Goal: Information Seeking & Learning: Check status

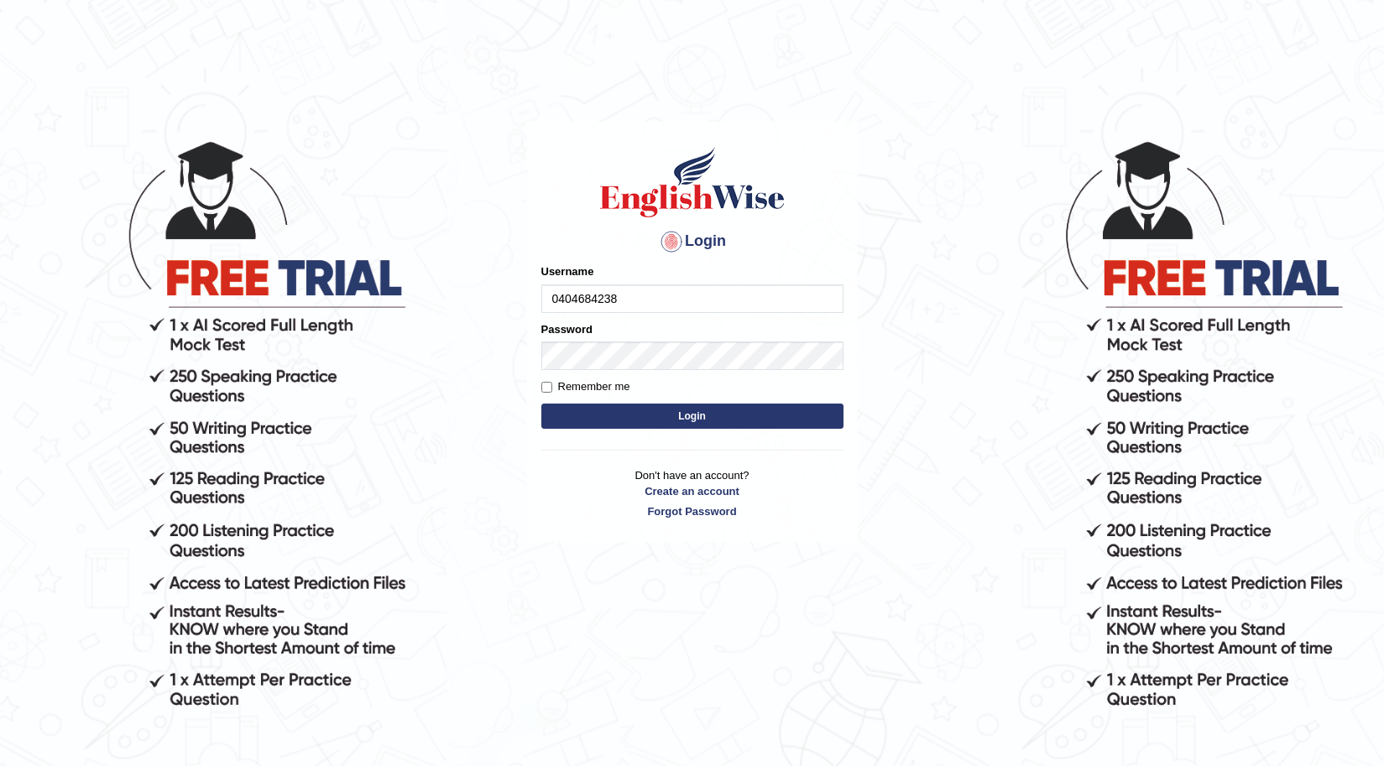
type input "0404684238"
click at [614, 413] on button "Login" at bounding box center [692, 416] width 302 height 25
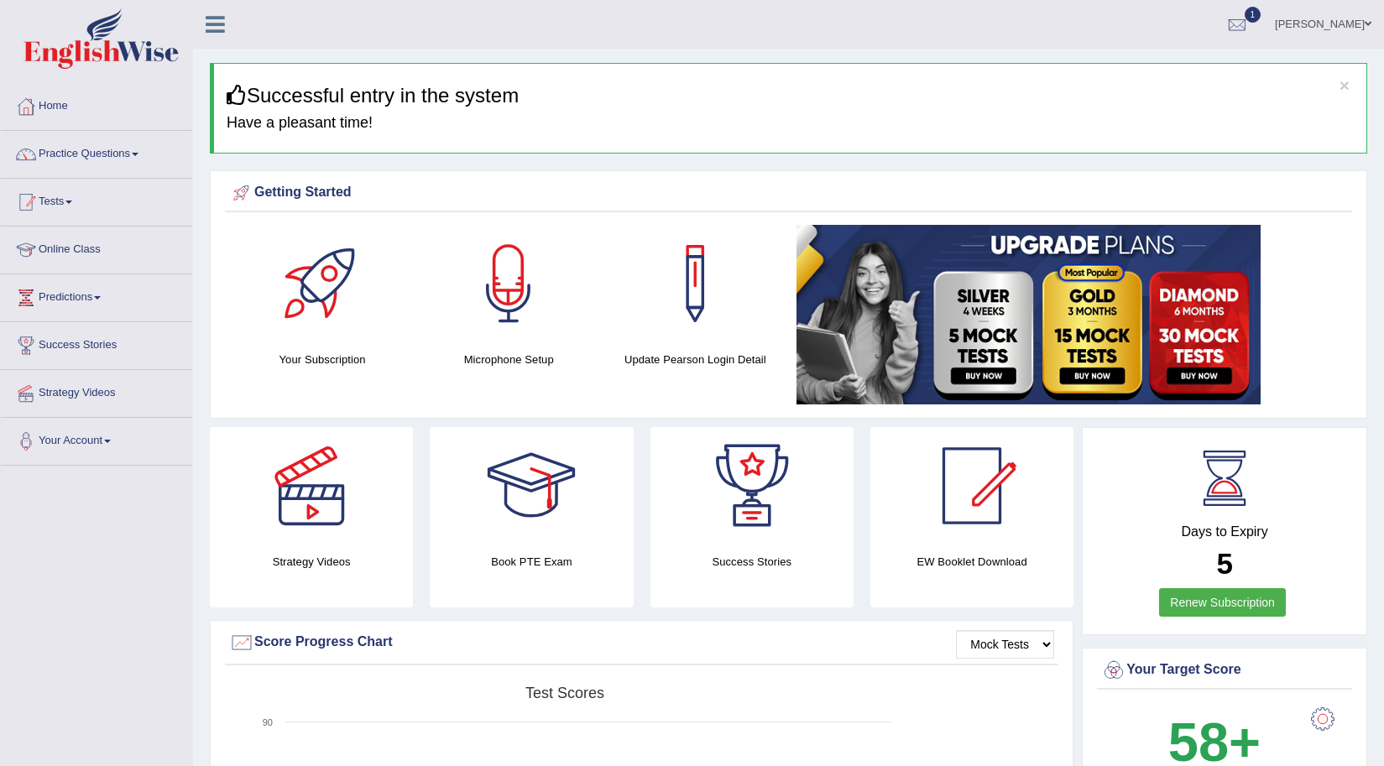
click at [76, 210] on link "Tests" at bounding box center [96, 200] width 191 height 42
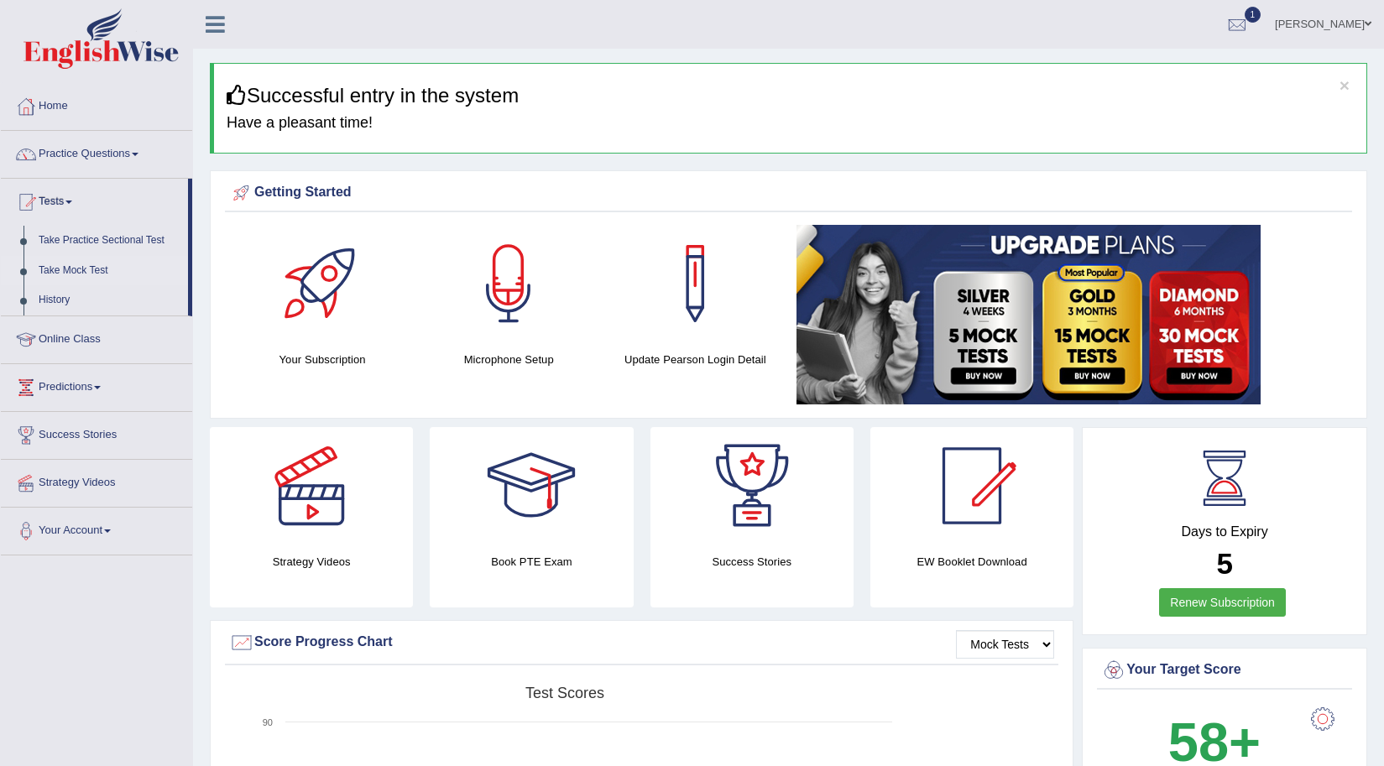
click at [83, 264] on link "Take Mock Test" at bounding box center [109, 271] width 157 height 30
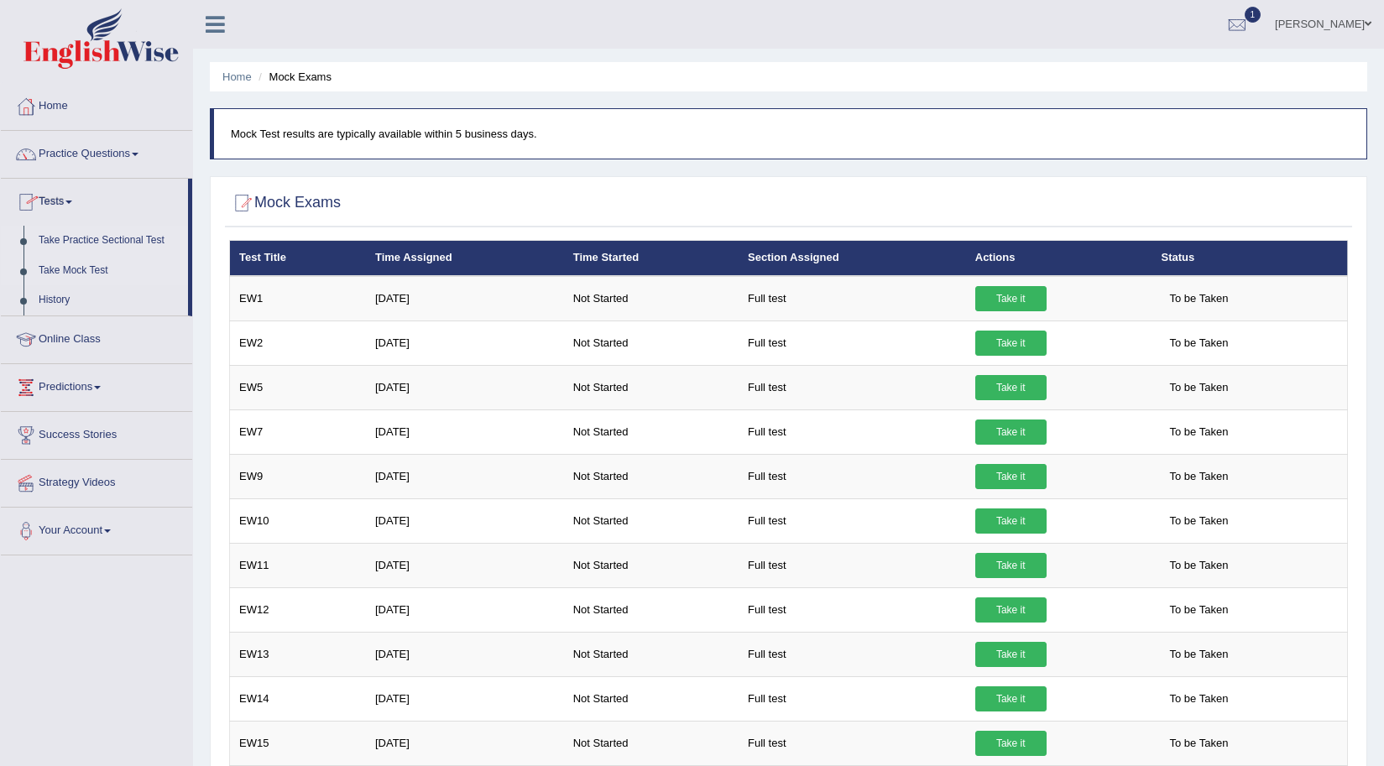
click at [67, 241] on link "Take Practice Sectional Test" at bounding box center [109, 241] width 157 height 30
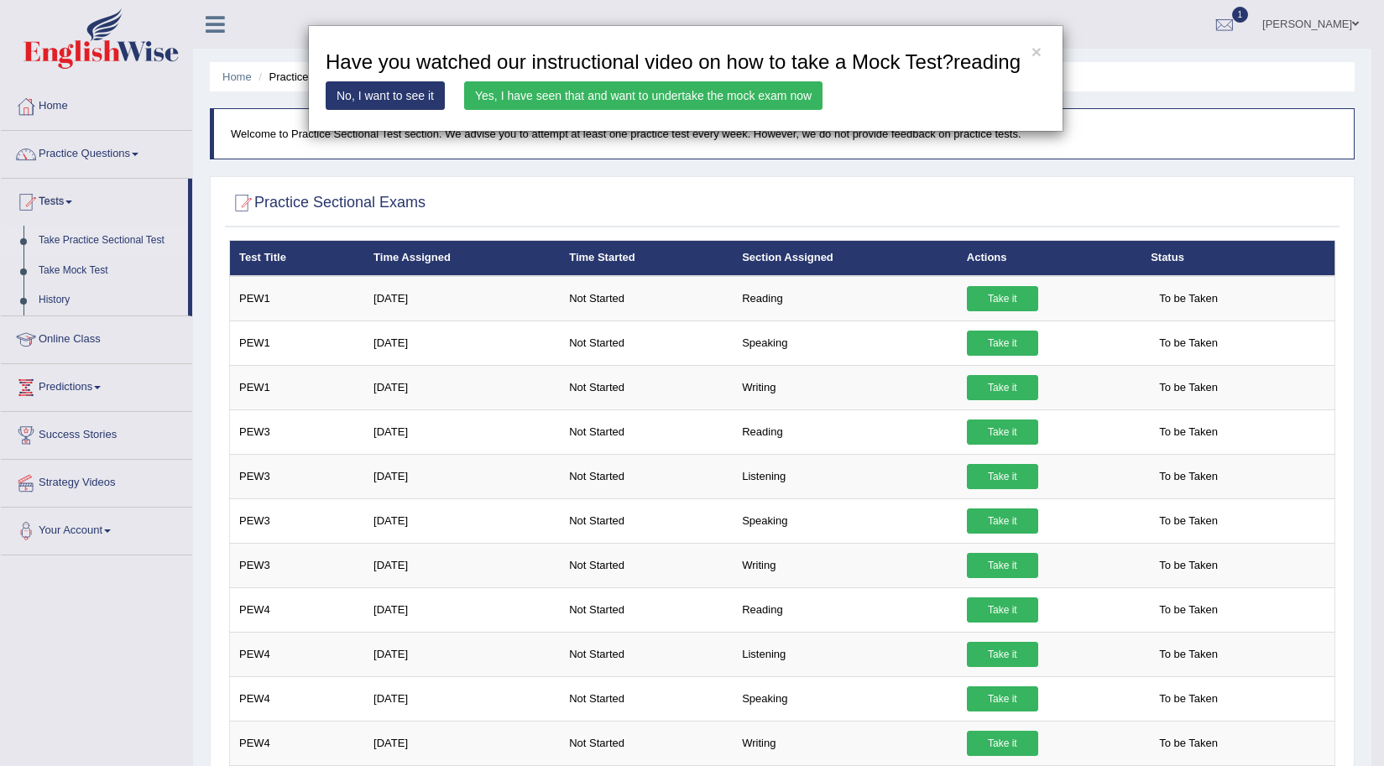
click at [596, 97] on link "Yes, I have seen that and want to undertake the mock exam now" at bounding box center [643, 95] width 358 height 29
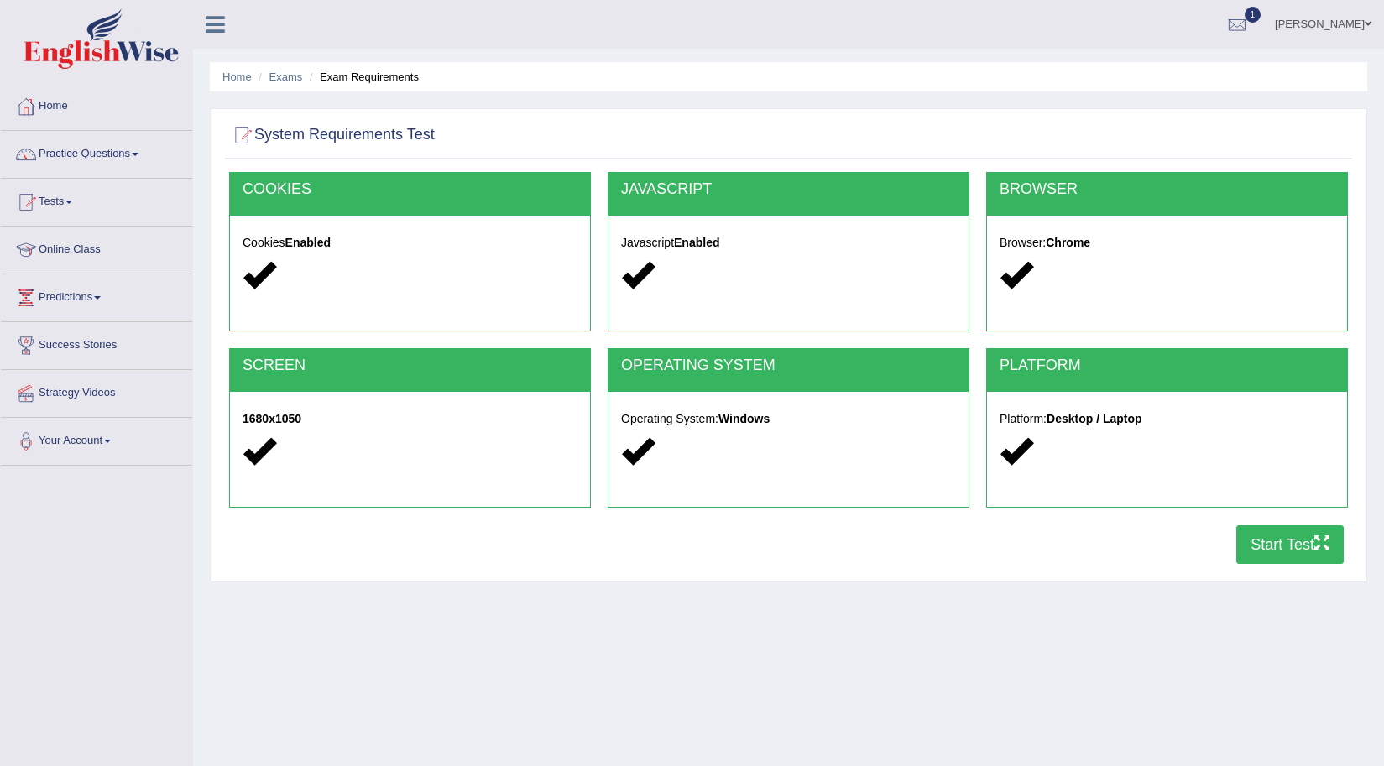
click at [1290, 538] on button "Start Test" at bounding box center [1289, 544] width 107 height 39
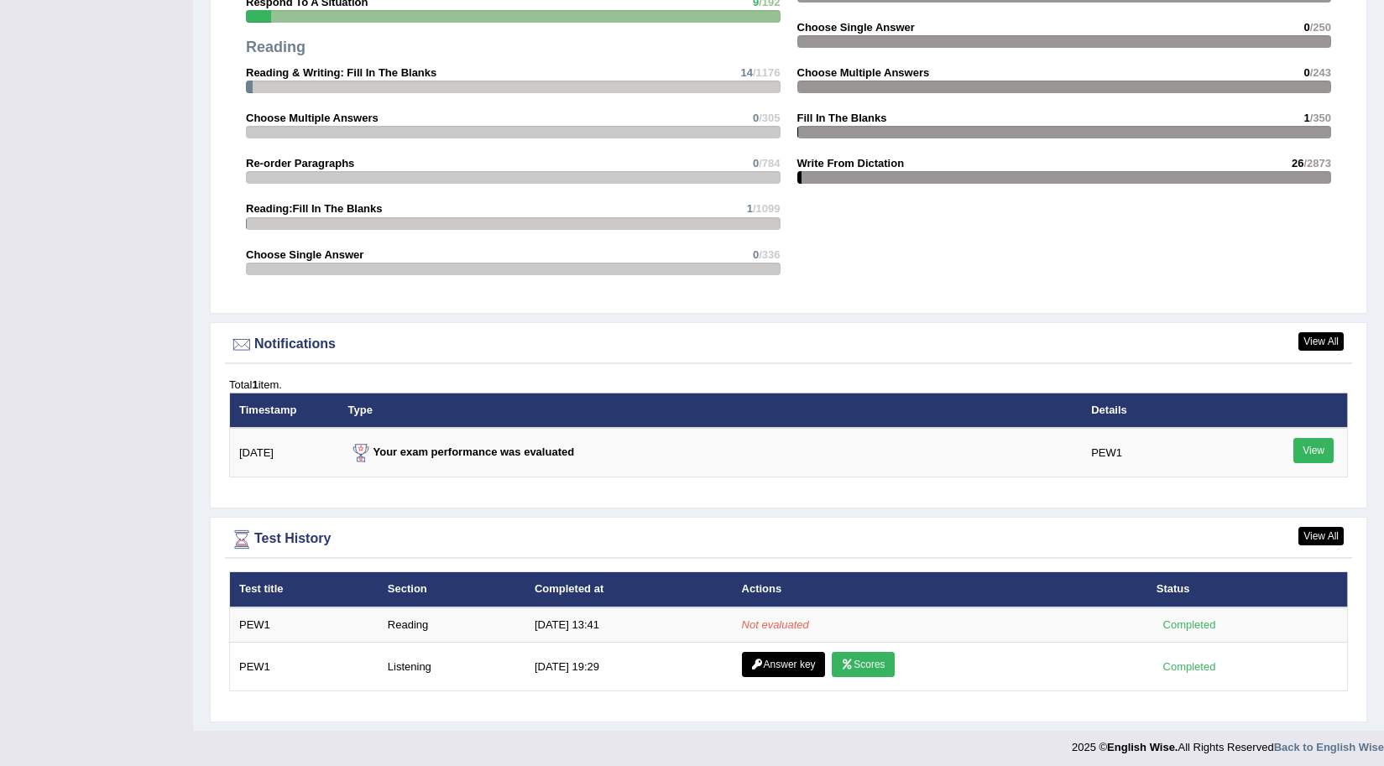
scroll to position [1739, 0]
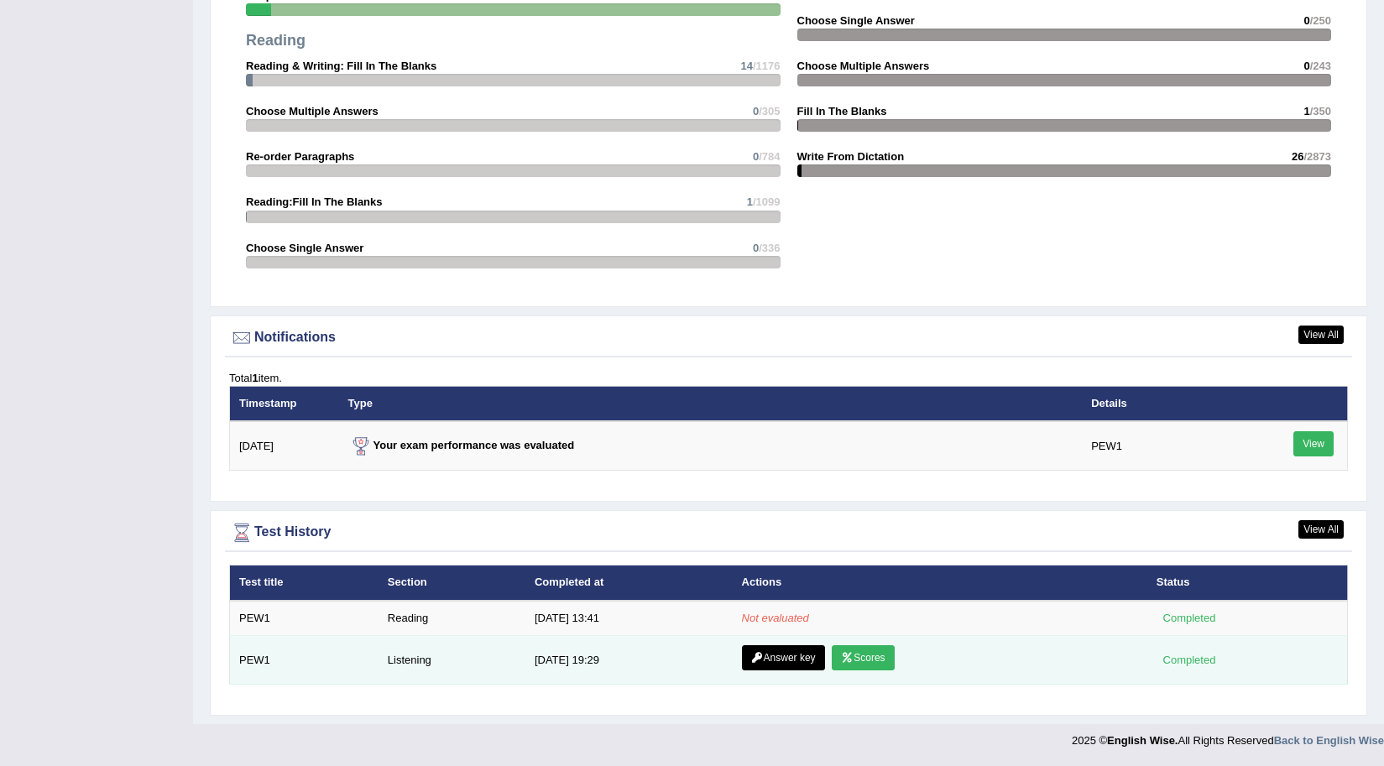
click at [845, 651] on link "Scores" at bounding box center [863, 657] width 62 height 25
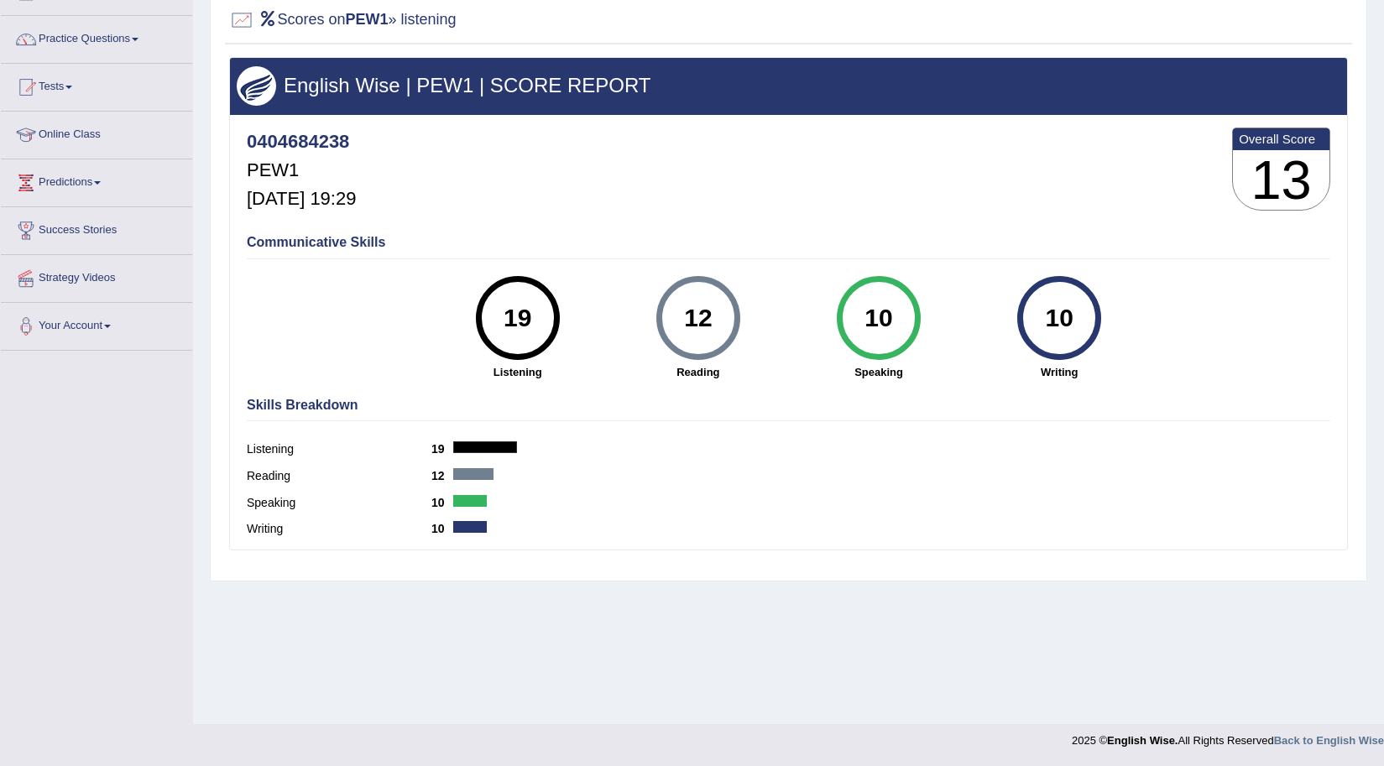
scroll to position [31, 0]
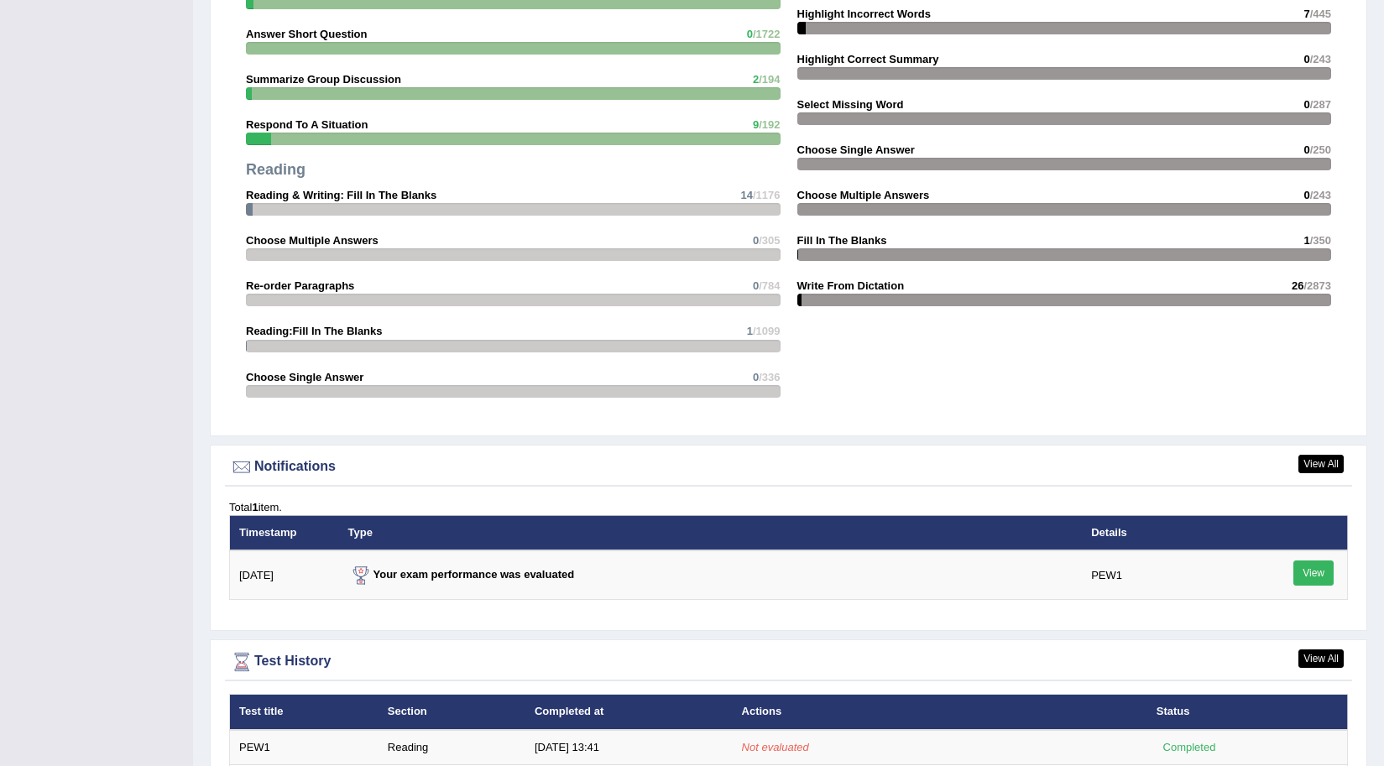
scroll to position [1739, 0]
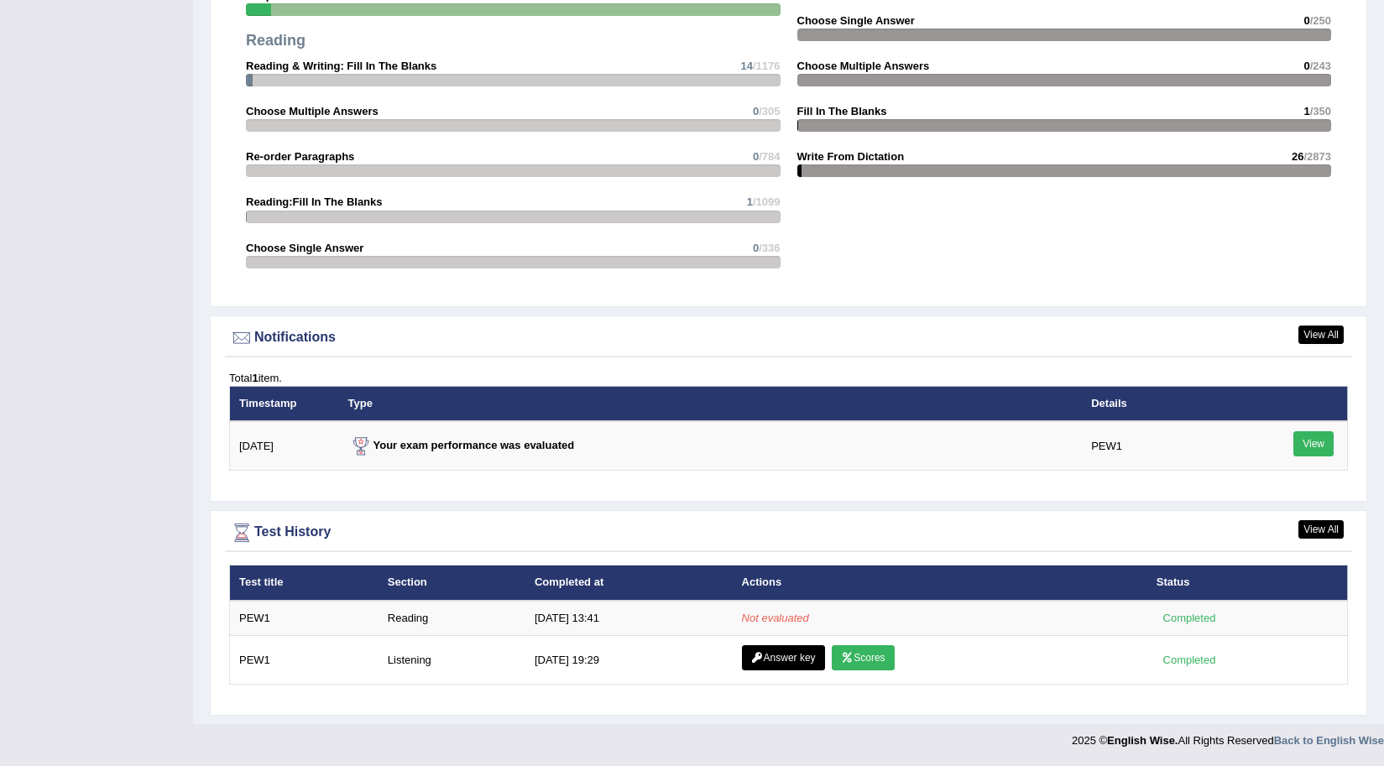
scroll to position [1739, 0]
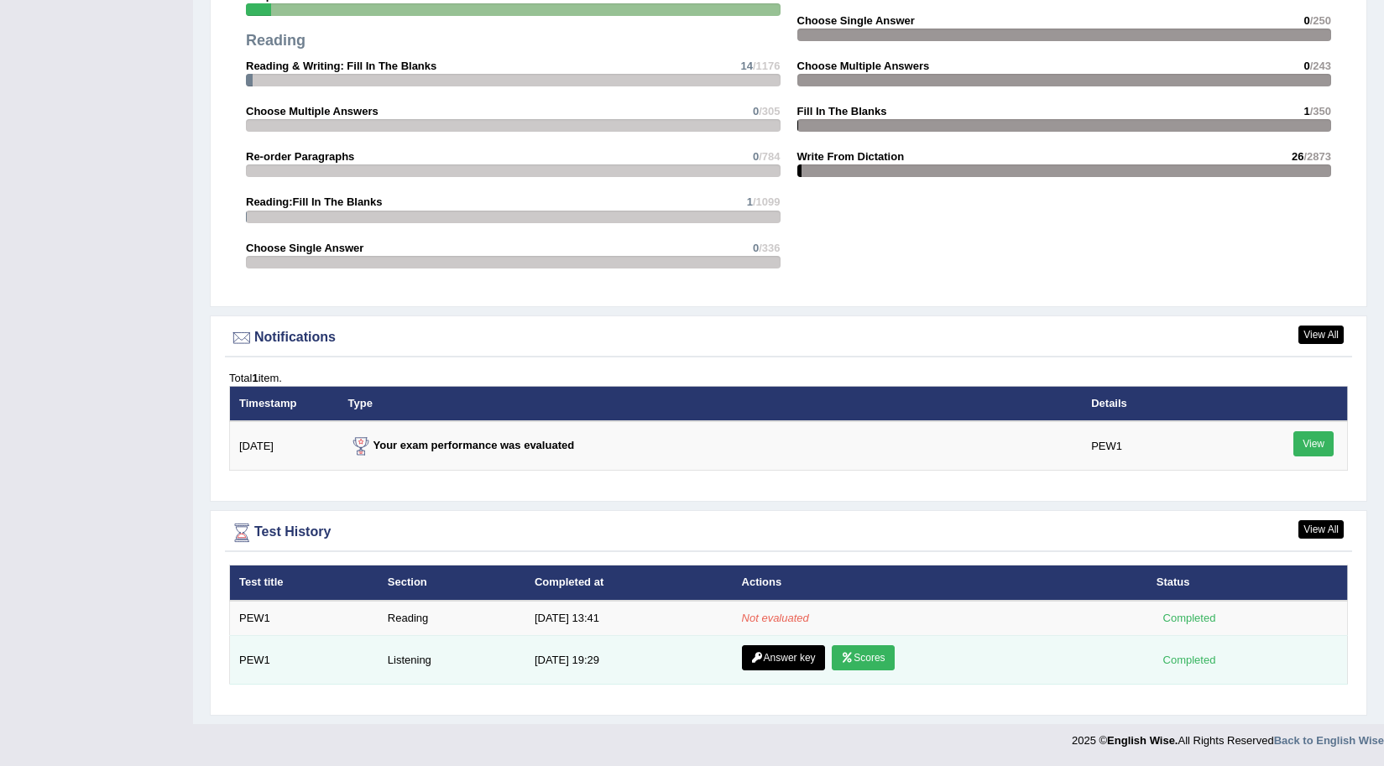
click at [796, 666] on link "Answer key" at bounding box center [783, 657] width 83 height 25
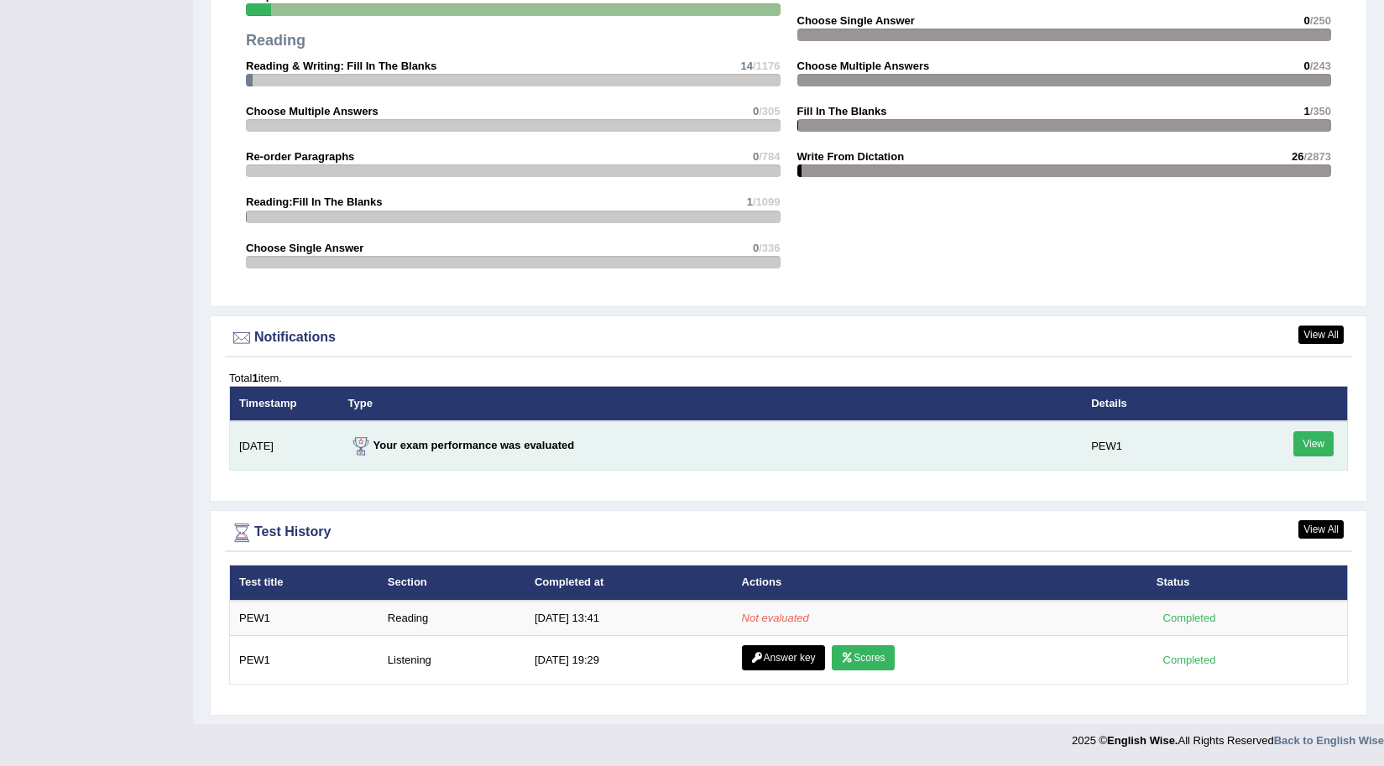
click at [1310, 446] on link "View" at bounding box center [1313, 443] width 40 height 25
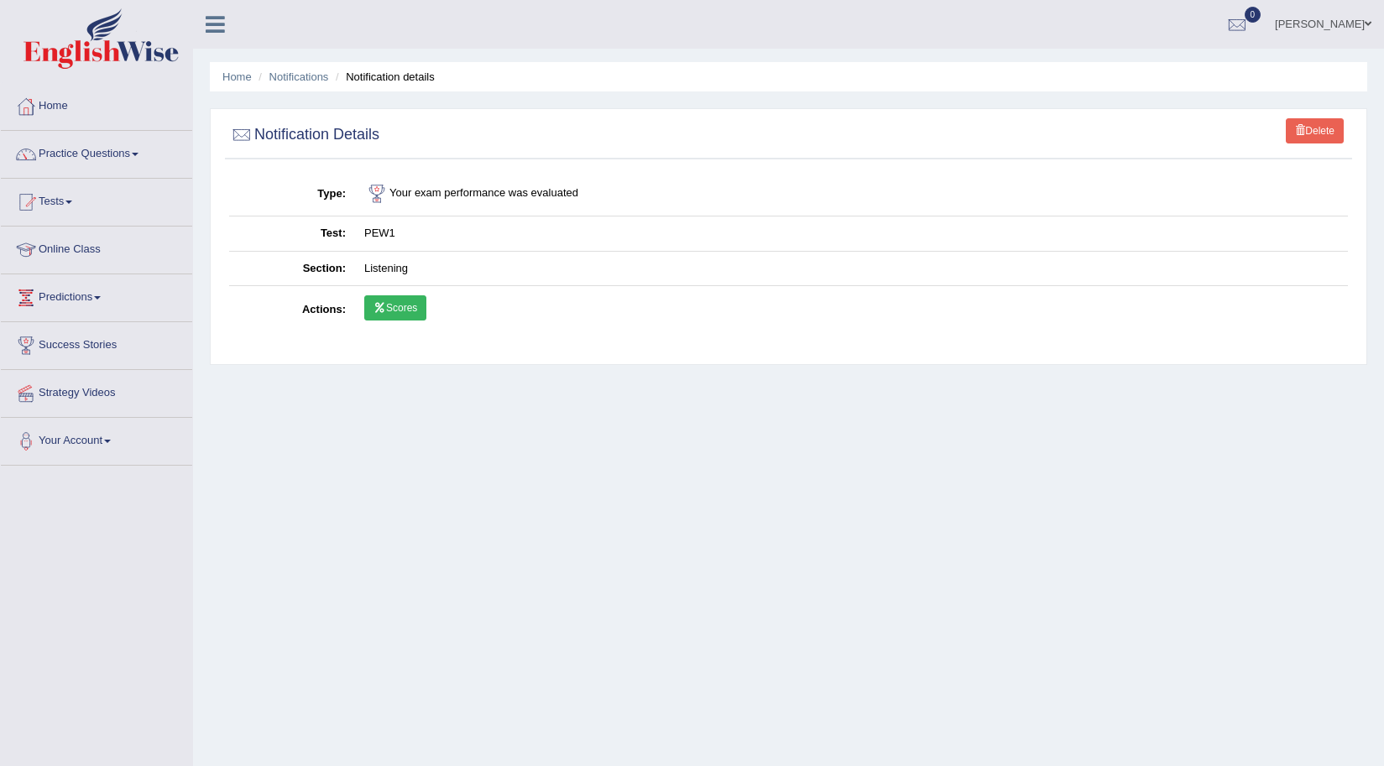
click at [420, 307] on link "Scores" at bounding box center [395, 307] width 62 height 25
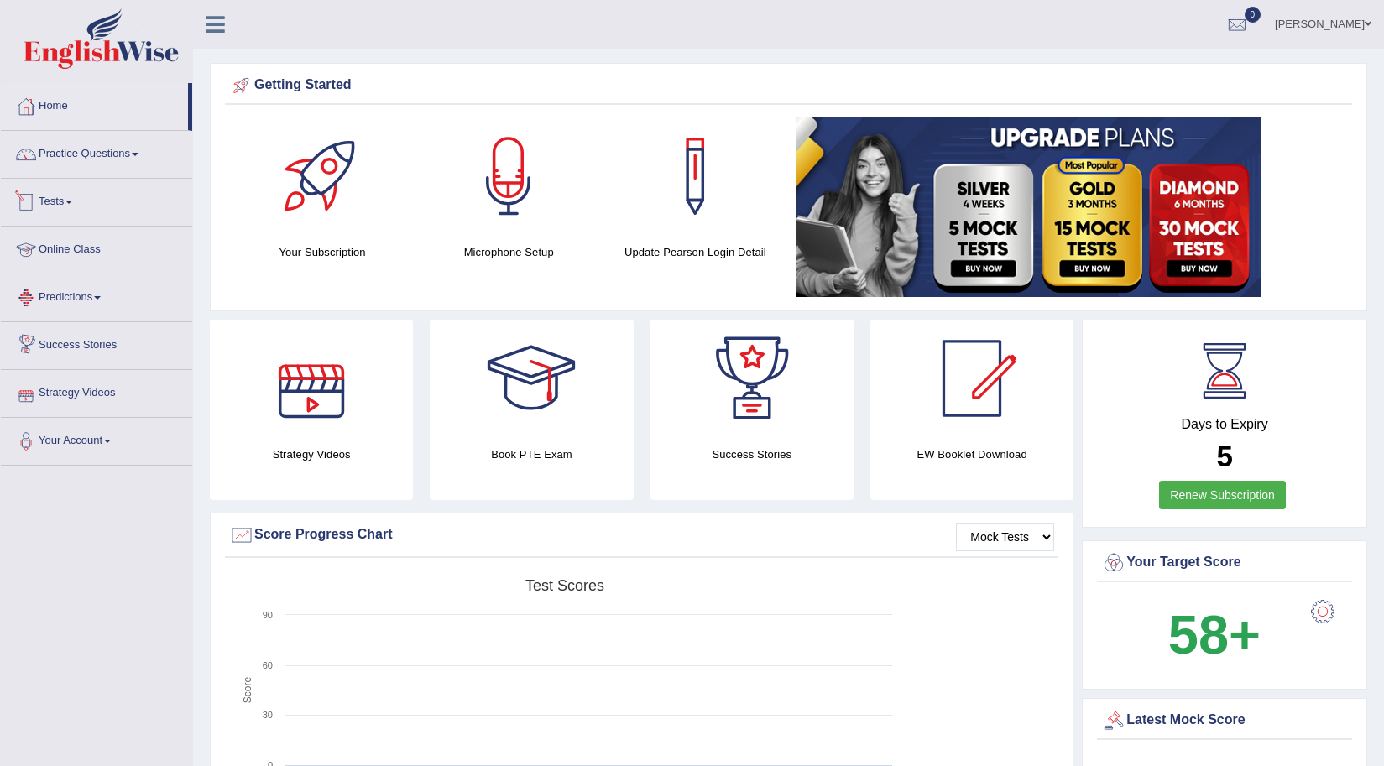
click at [77, 192] on link "Tests" at bounding box center [96, 200] width 191 height 42
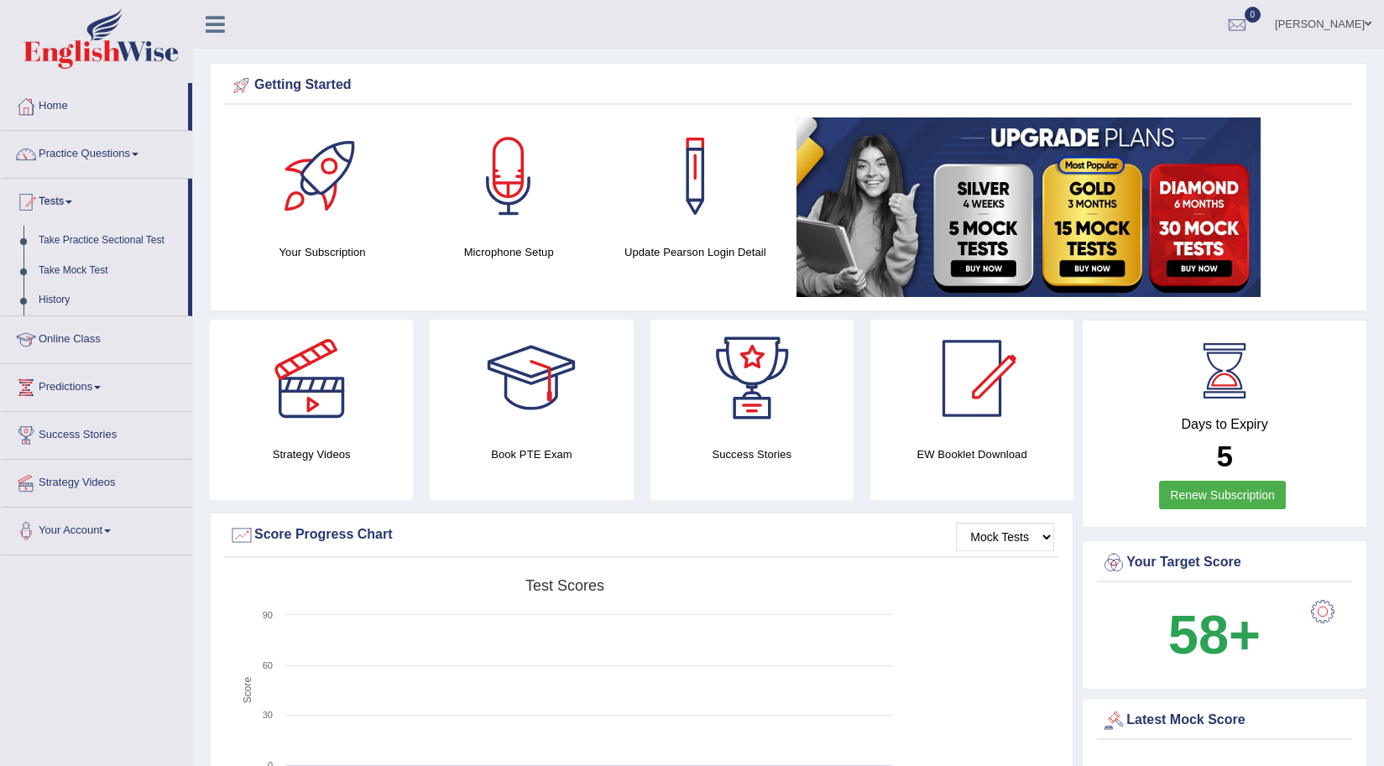
click at [52, 238] on link "Take Practice Sectional Test" at bounding box center [109, 241] width 157 height 30
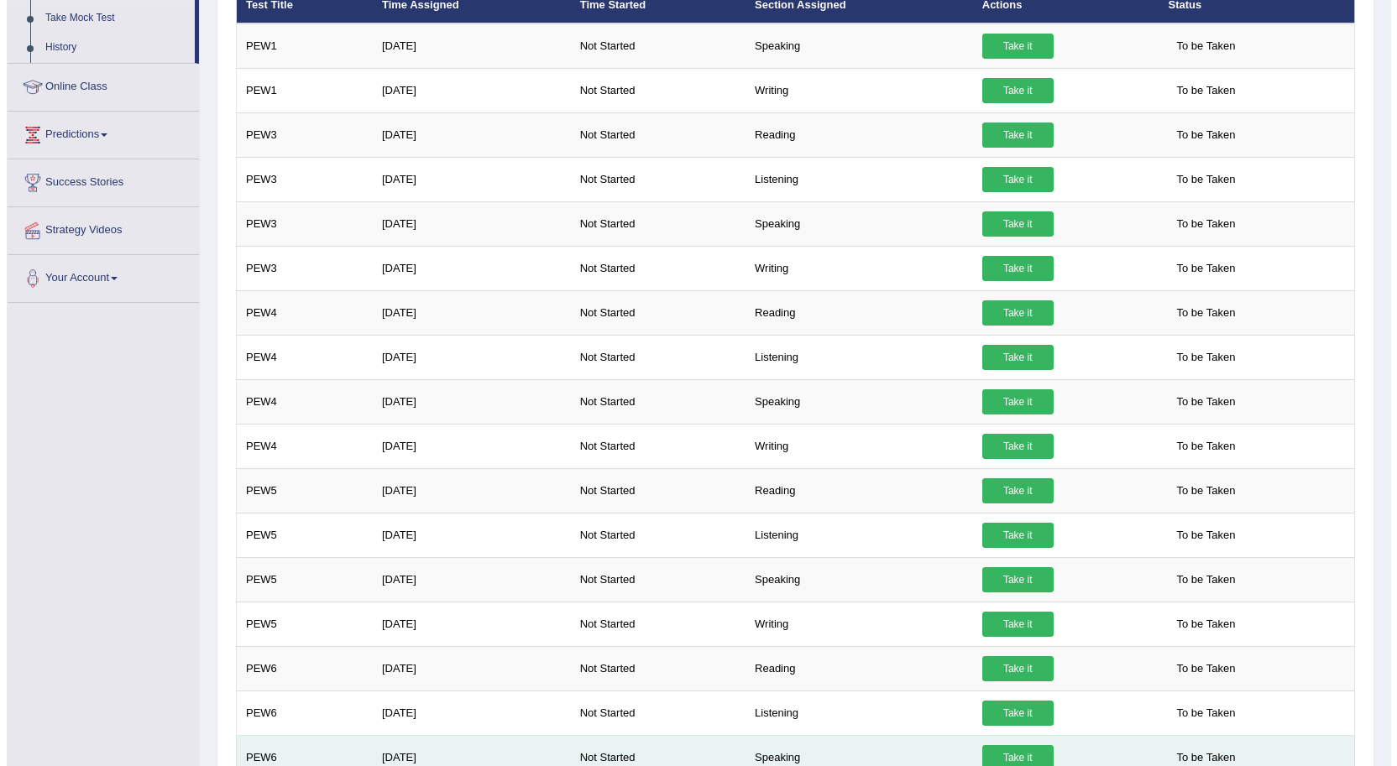
scroll to position [252, 0]
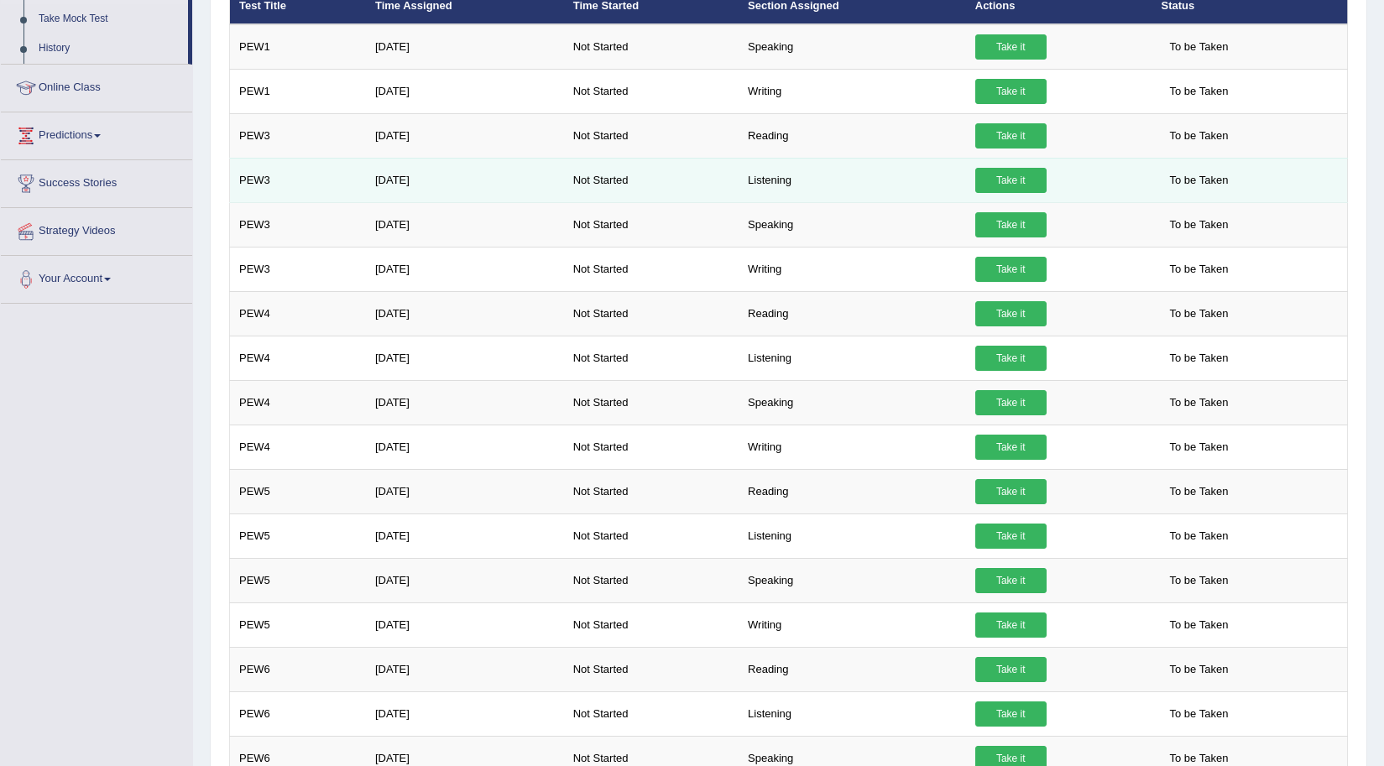
click at [1009, 185] on link "Take it" at bounding box center [1010, 180] width 71 height 25
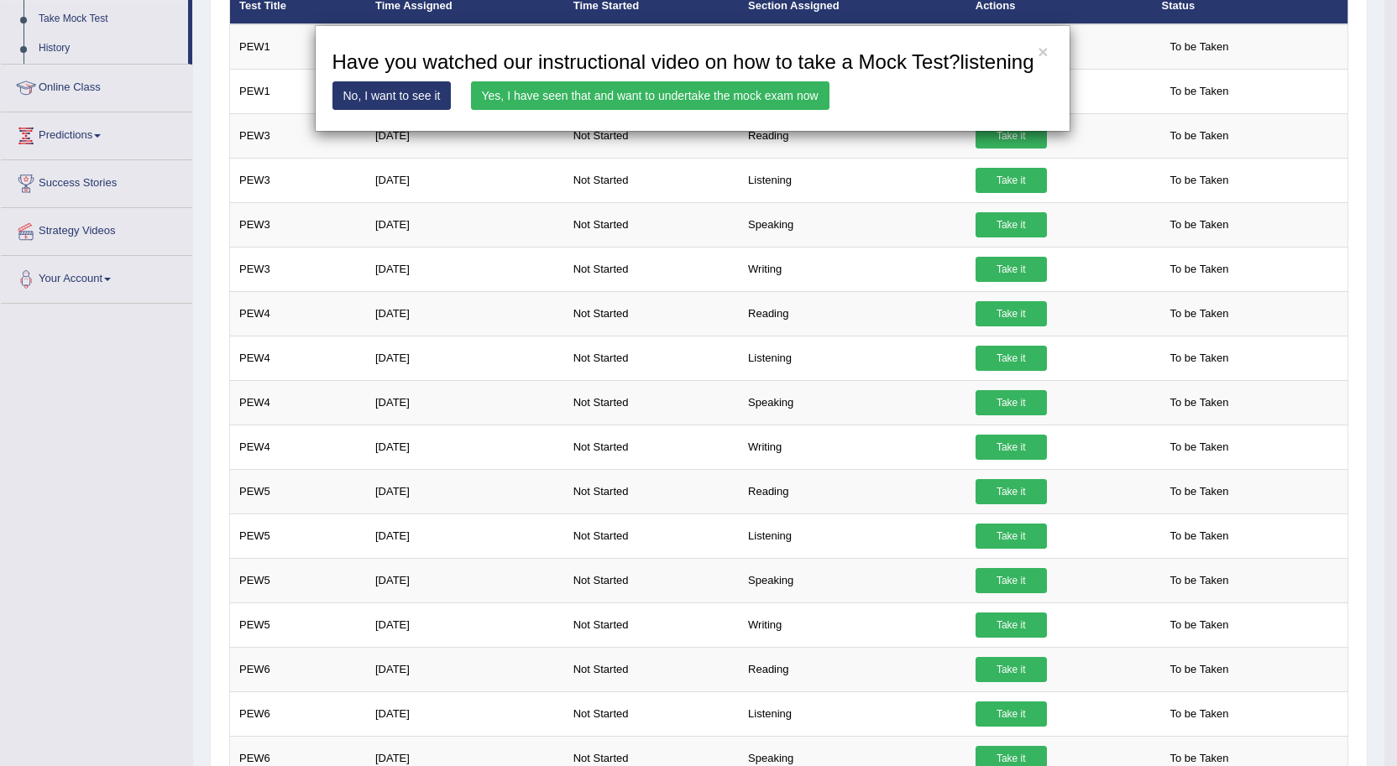
click at [764, 96] on link "Yes, I have seen that and want to undertake the mock exam now" at bounding box center [650, 95] width 358 height 29
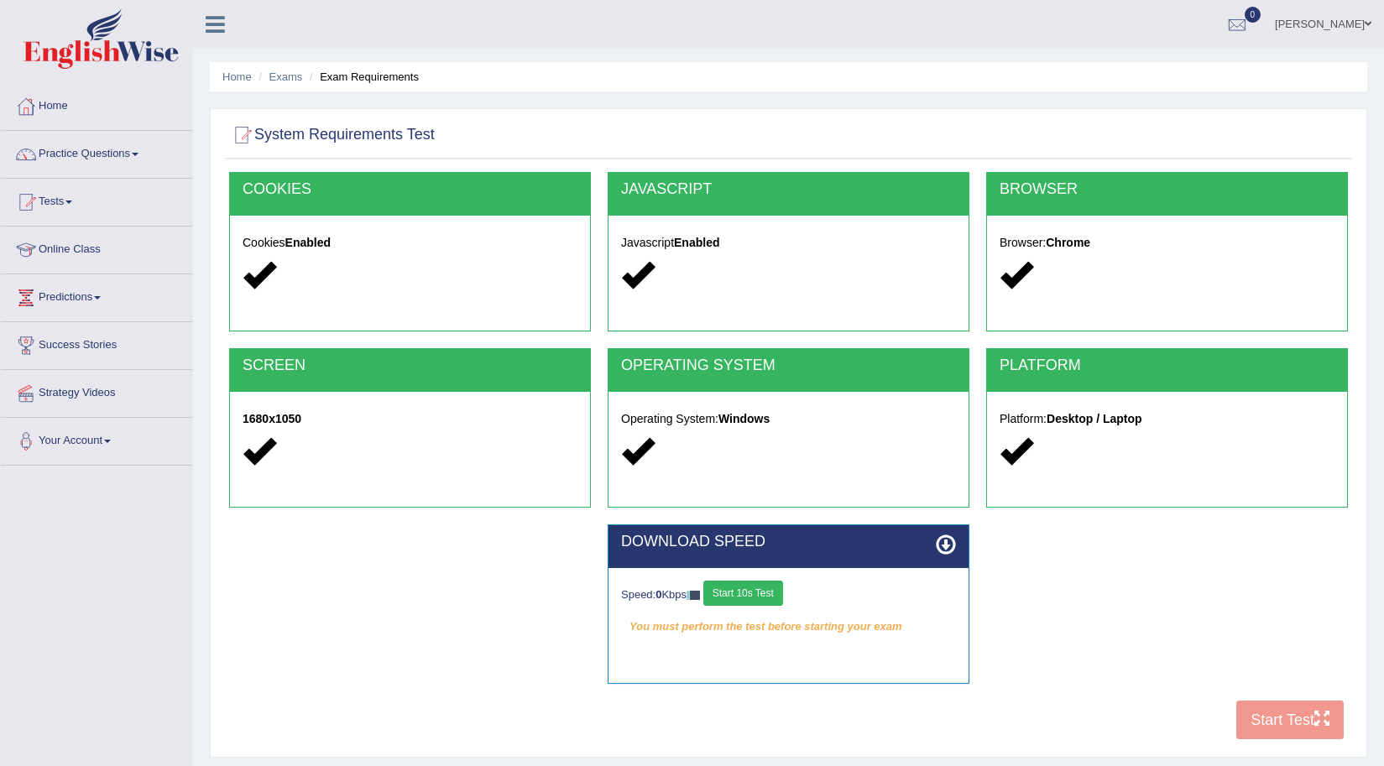
click at [1276, 712] on div "COOKIES Cookies Enabled JAVASCRIPT Javascript Enabled BROWSER Browser: Chrome S…" at bounding box center [788, 460] width 1127 height 577
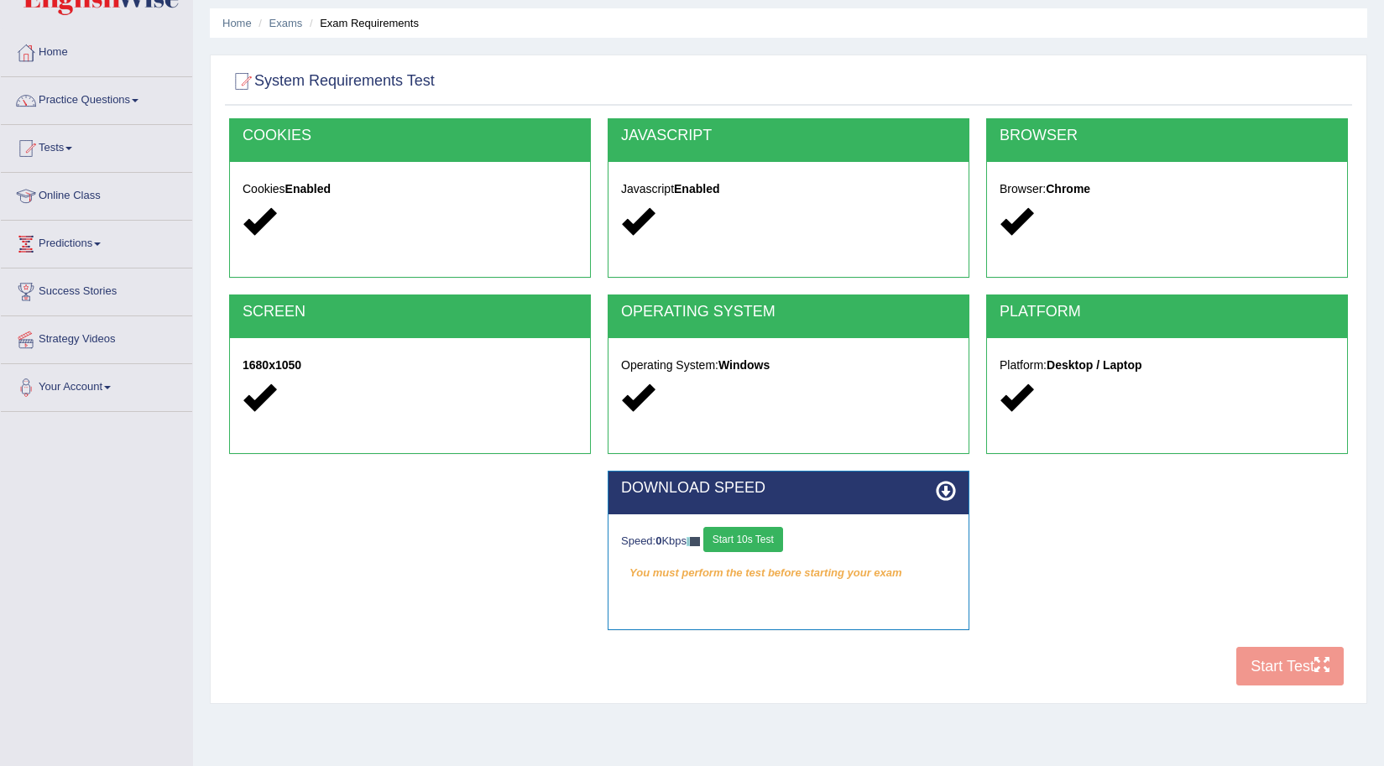
scroll to position [84, 0]
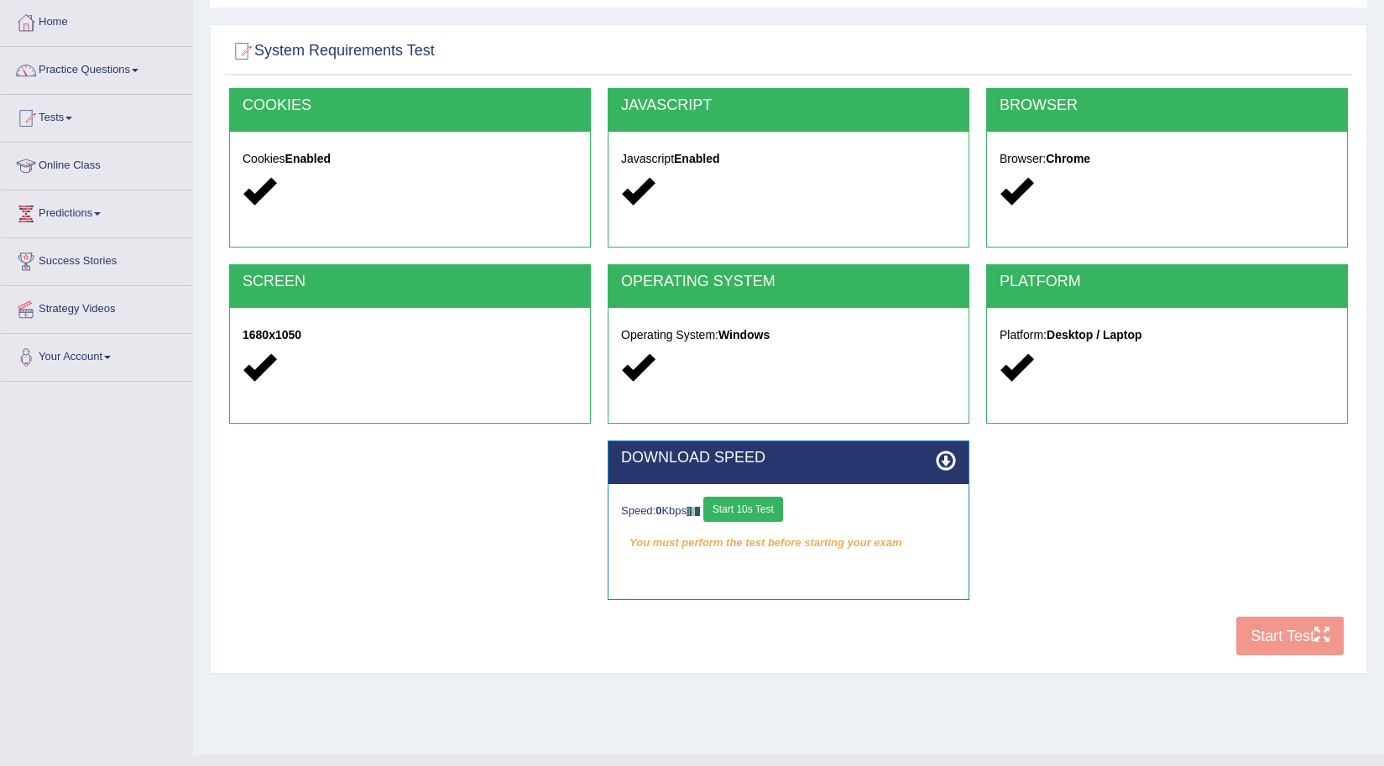
click at [765, 506] on button "Start 10s Test" at bounding box center [743, 509] width 80 height 25
click at [1280, 624] on button "Start Test" at bounding box center [1289, 636] width 107 height 39
